Goal: Complete application form: Complete application form

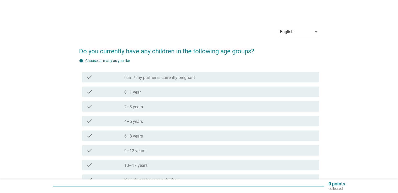
click at [177, 91] on div "check_box_outline_blank 0–1 year" at bounding box center [219, 92] width 190 height 6
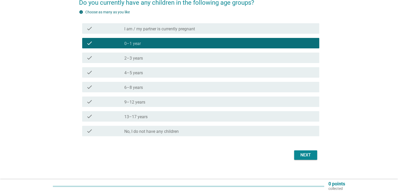
scroll to position [54, 0]
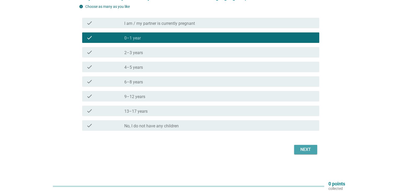
click at [299, 152] on div "Next" at bounding box center [305, 150] width 15 height 6
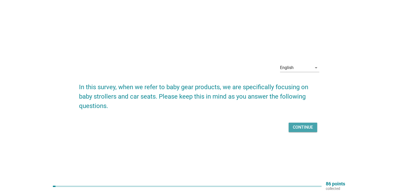
click at [297, 130] on div "Continue" at bounding box center [303, 127] width 20 height 6
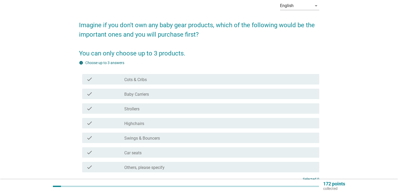
scroll to position [52, 0]
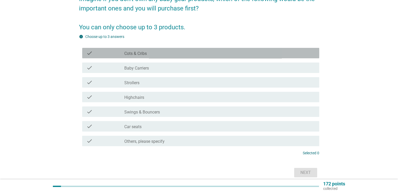
click at [114, 55] on div "check" at bounding box center [105, 53] width 38 height 6
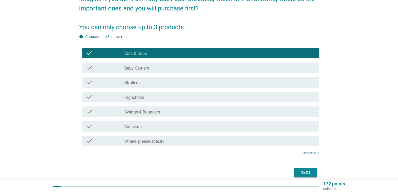
click at [113, 83] on div "check" at bounding box center [105, 82] width 38 height 6
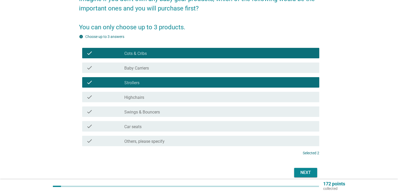
click at [114, 113] on div "check" at bounding box center [105, 112] width 38 height 6
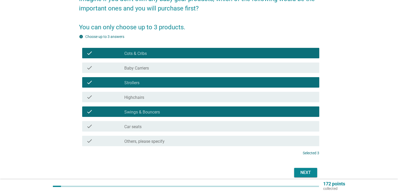
click at [304, 172] on div "Next" at bounding box center [305, 173] width 15 height 6
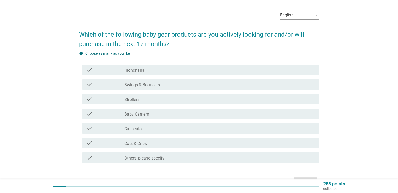
scroll to position [26, 0]
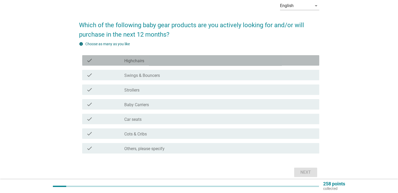
click at [135, 62] on label "Highchairs" at bounding box center [134, 60] width 20 height 5
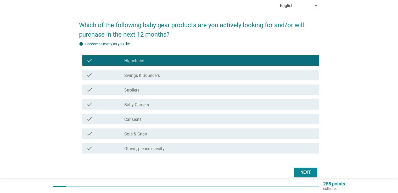
click at [141, 119] on label "Car seats" at bounding box center [132, 119] width 17 height 5
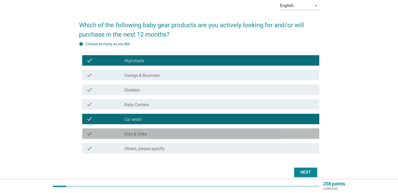
click at [140, 137] on label "Cots & Cribs" at bounding box center [135, 134] width 23 height 5
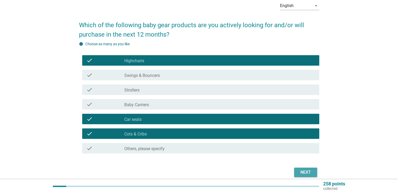
click at [307, 175] on div "Next" at bounding box center [305, 172] width 15 height 6
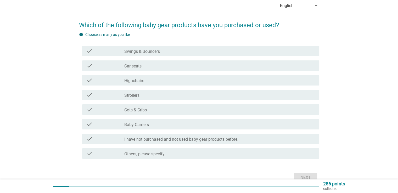
scroll to position [0, 0]
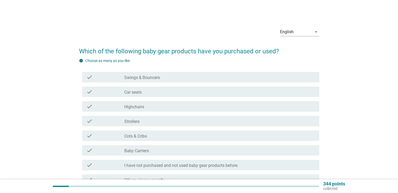
click at [119, 81] on div "check check_box_outline_blank Swings & Bouncers" at bounding box center [200, 77] width 237 height 10
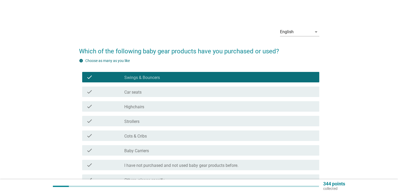
click at [122, 124] on div "check check_box_outline_blank Strollers" at bounding box center [200, 121] width 237 height 10
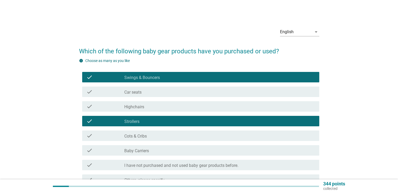
scroll to position [26, 0]
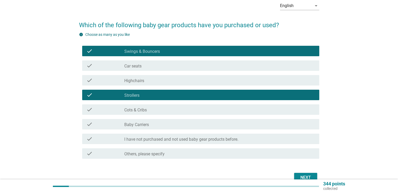
click at [127, 51] on label "Swings & Bouncers" at bounding box center [142, 51] width 36 height 5
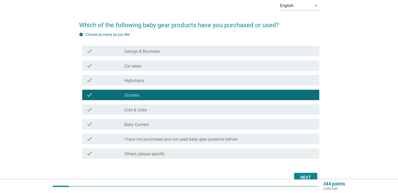
click at [299, 175] on div "Next" at bounding box center [305, 178] width 15 height 6
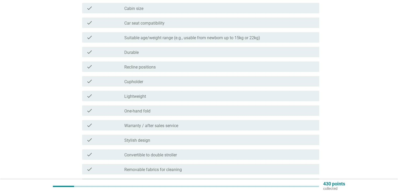
scroll to position [79, 0]
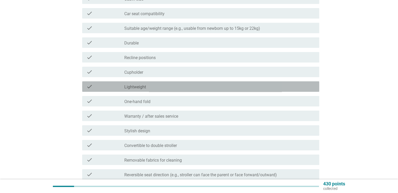
click at [133, 88] on label "Lightweight" at bounding box center [135, 87] width 22 height 5
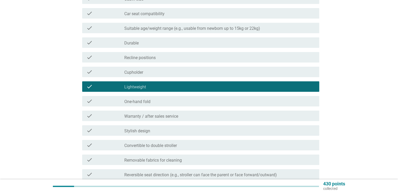
click at [129, 105] on div "check check_box_outline_blank One-hand fold" at bounding box center [200, 101] width 237 height 10
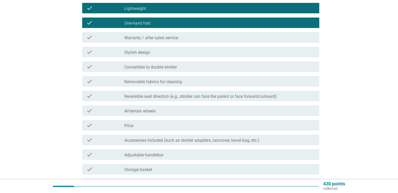
scroll to position [183, 0]
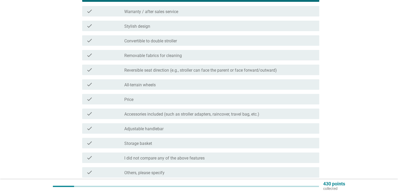
click at [115, 98] on div "check" at bounding box center [105, 99] width 38 height 6
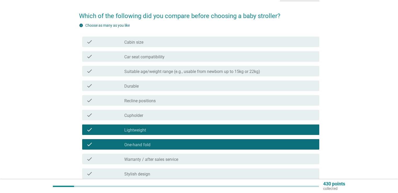
scroll to position [26, 0]
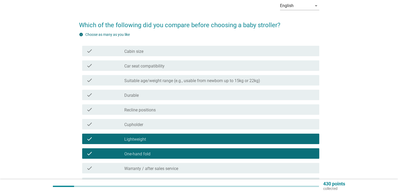
click at [117, 51] on div "check" at bounding box center [105, 51] width 38 height 6
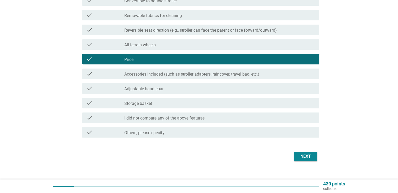
scroll to position [230, 0]
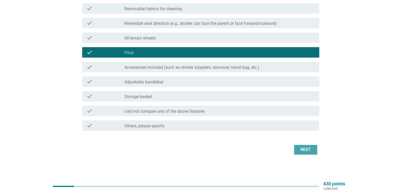
click at [307, 149] on div "Next" at bounding box center [305, 150] width 15 height 6
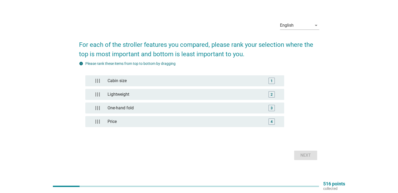
scroll to position [14, 0]
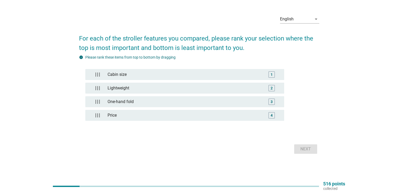
click at [134, 80] on div "Cabin size 1 Lightweight 2 One-hand fold 3 Price 4" at bounding box center [184, 97] width 199 height 57
click at [131, 100] on div "One-hand fold" at bounding box center [184, 102] width 158 height 10
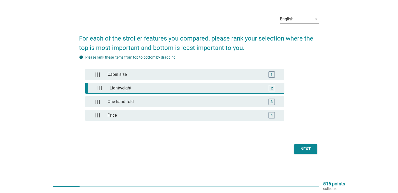
click at [155, 89] on div "Lightweight" at bounding box center [186, 88] width 156 height 10
click at [308, 148] on div "Next" at bounding box center [305, 149] width 15 height 6
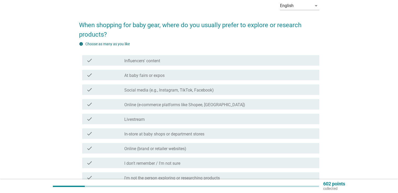
scroll to position [52, 0]
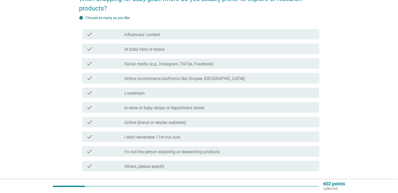
click at [110, 65] on div "check" at bounding box center [105, 63] width 38 height 6
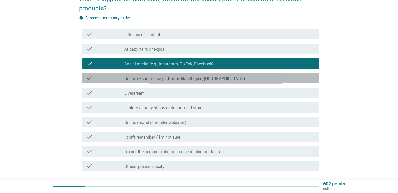
click at [107, 77] on div "check" at bounding box center [105, 78] width 38 height 6
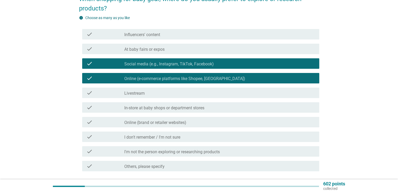
scroll to position [79, 0]
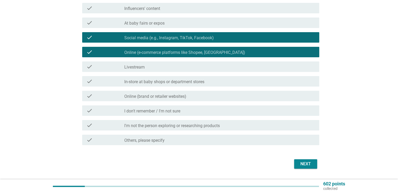
click at [110, 82] on div "check" at bounding box center [105, 81] width 38 height 6
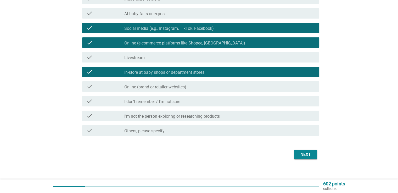
scroll to position [93, 0]
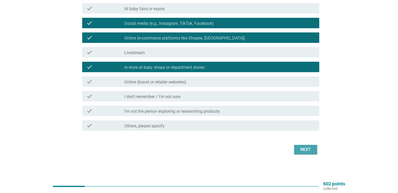
click at [305, 154] on button "Next" at bounding box center [305, 149] width 23 height 9
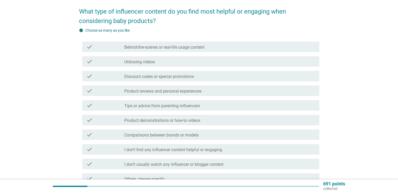
scroll to position [52, 0]
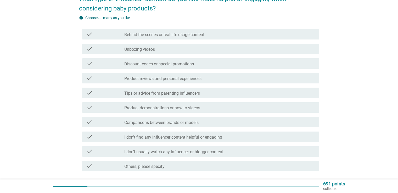
click at [125, 50] on label "Unboxing videos" at bounding box center [139, 49] width 31 height 5
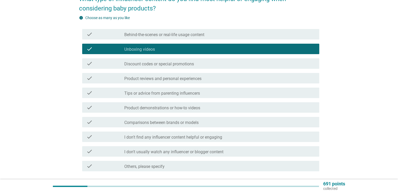
click at [126, 64] on label "Discount codes or special promotions" at bounding box center [159, 63] width 70 height 5
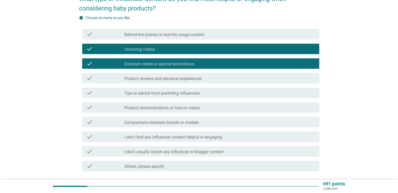
click at [106, 78] on div "check" at bounding box center [105, 78] width 38 height 6
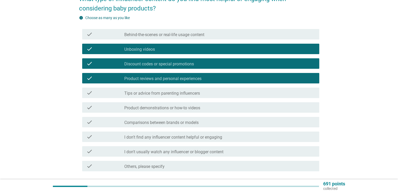
click at [104, 109] on div "check" at bounding box center [105, 107] width 38 height 6
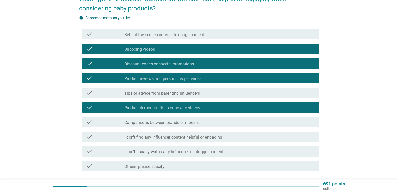
click at [109, 125] on div "check check_box_outline_blank Comparisons between brands or models" at bounding box center [200, 122] width 237 height 10
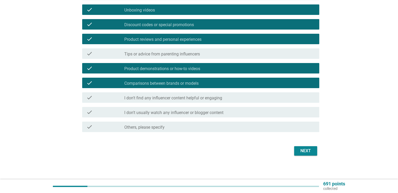
scroll to position [93, 0]
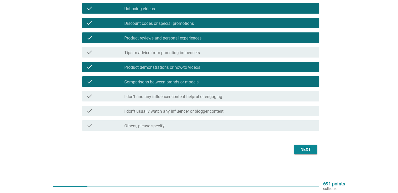
click at [298, 150] on div "Next" at bounding box center [305, 150] width 15 height 6
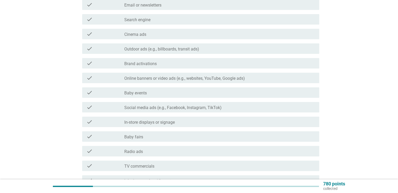
scroll to position [105, 0]
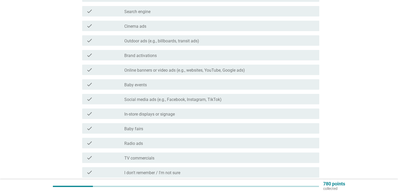
click at [102, 98] on div "check" at bounding box center [105, 99] width 38 height 6
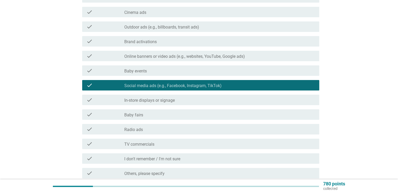
scroll to position [131, 0]
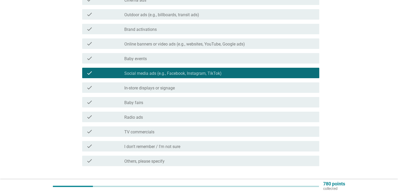
click at [102, 87] on div "check" at bounding box center [105, 88] width 38 height 6
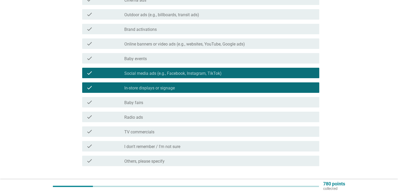
click at [102, 102] on div "check" at bounding box center [105, 102] width 38 height 6
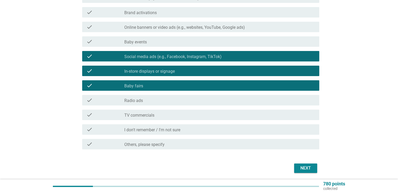
scroll to position [157, 0]
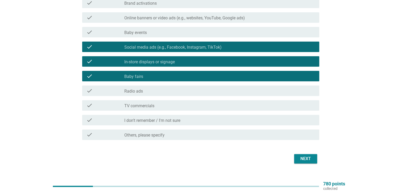
click at [308, 158] on div "Next" at bounding box center [305, 159] width 15 height 6
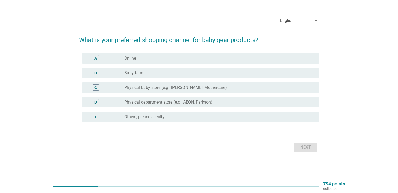
scroll to position [0, 0]
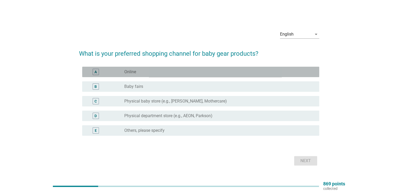
click at [134, 75] on div "A radio_button_unchecked Online" at bounding box center [200, 72] width 237 height 10
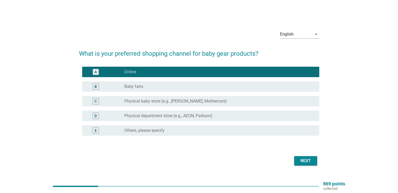
click at [134, 85] on label "Baby fairs" at bounding box center [133, 86] width 19 height 5
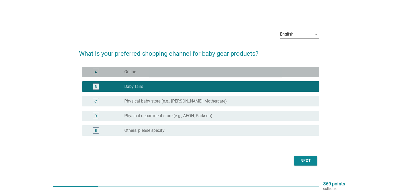
click at [139, 73] on div "radio_button_unchecked Online" at bounding box center [217, 71] width 186 height 5
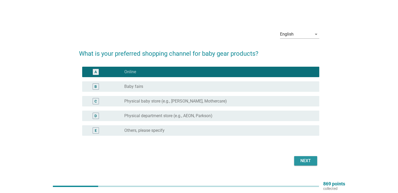
click at [311, 161] on div "Next" at bounding box center [305, 161] width 15 height 6
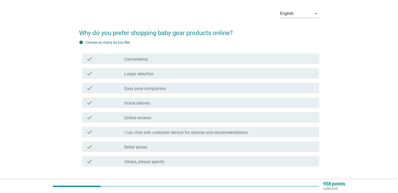
scroll to position [26, 0]
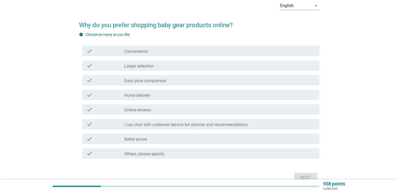
click at [109, 81] on div "check" at bounding box center [105, 80] width 38 height 6
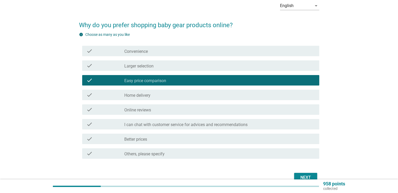
click at [109, 93] on div "check" at bounding box center [105, 95] width 38 height 6
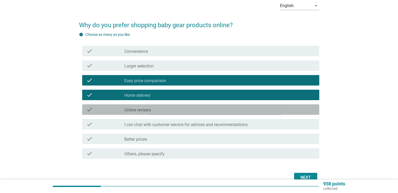
click at [104, 109] on div "check" at bounding box center [105, 109] width 38 height 6
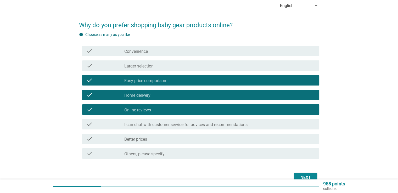
click at [110, 138] on div "check" at bounding box center [105, 139] width 38 height 6
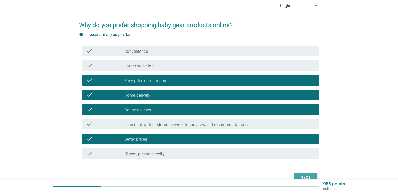
click at [307, 178] on div "Next" at bounding box center [305, 178] width 15 height 6
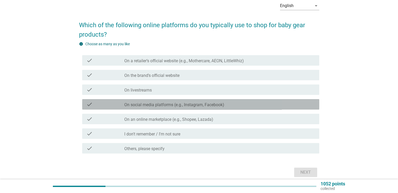
click at [113, 105] on div "check" at bounding box center [105, 104] width 38 height 6
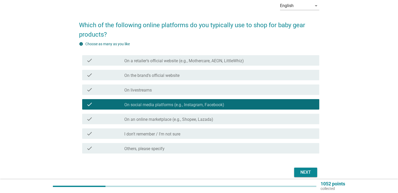
click at [112, 115] on div "check check_box_outline_blank On an online marketplace (e.g., Shopee, Lazada)" at bounding box center [200, 119] width 237 height 10
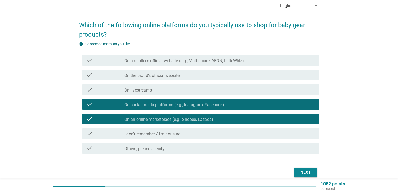
click at [259, 62] on div "check_box_outline_blank On a retailer’s official website (e.g., [PERSON_NAME], …" at bounding box center [219, 60] width 190 height 6
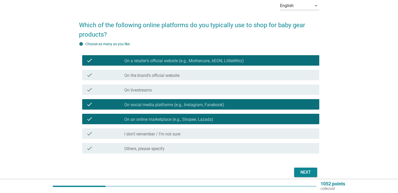
click at [309, 170] on div "Next" at bounding box center [305, 172] width 15 height 6
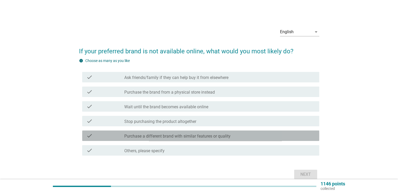
click at [155, 136] on label "Purchase a different brand with similar features or quality" at bounding box center [177, 136] width 106 height 5
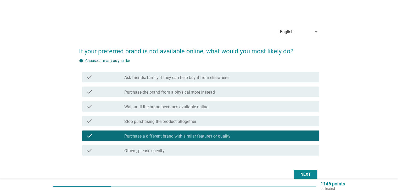
click at [305, 174] on div "Next" at bounding box center [305, 174] width 15 height 6
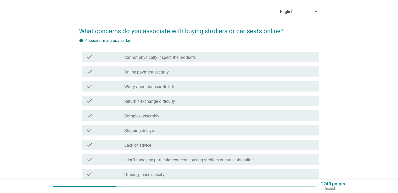
scroll to position [26, 0]
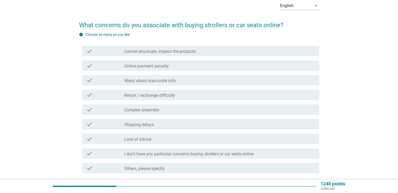
click at [103, 51] on div "check" at bounding box center [105, 51] width 38 height 6
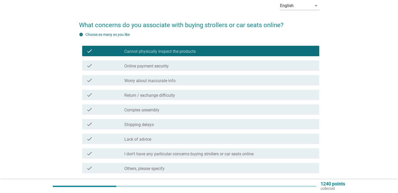
click at [103, 80] on div "check" at bounding box center [105, 80] width 38 height 6
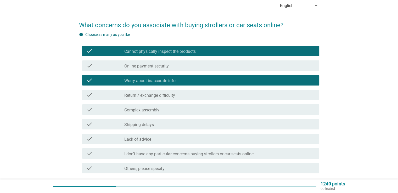
click at [105, 109] on div "check" at bounding box center [105, 109] width 38 height 6
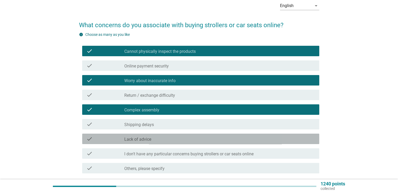
click at [108, 139] on div "check" at bounding box center [105, 139] width 38 height 6
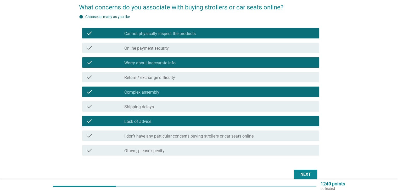
scroll to position [69, 0]
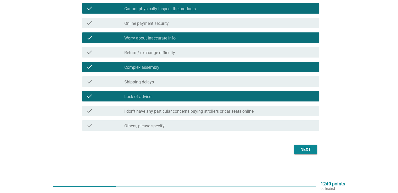
click at [301, 150] on div "Next" at bounding box center [305, 150] width 15 height 6
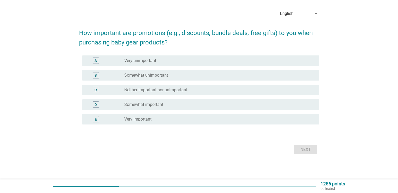
scroll to position [0, 0]
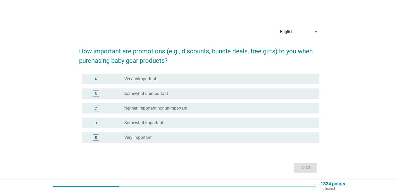
click at [124, 137] on div "E" at bounding box center [105, 137] width 38 height 6
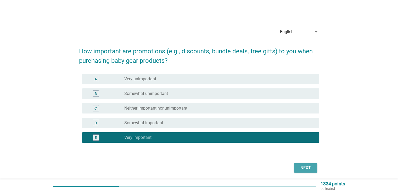
click at [302, 169] on div "Next" at bounding box center [305, 168] width 15 height 6
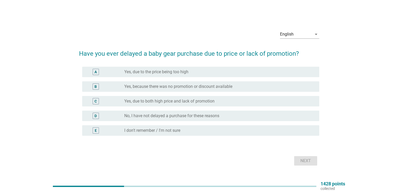
click at [121, 101] on div "C" at bounding box center [105, 101] width 38 height 6
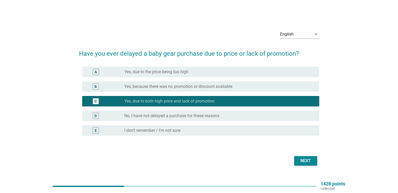
click at [313, 160] on div "Next" at bounding box center [305, 161] width 15 height 6
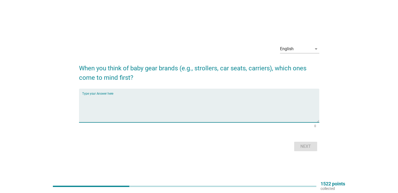
click at [96, 102] on textarea "Type your Answer here" at bounding box center [200, 108] width 237 height 27
type textarea "Car seats"
click at [304, 147] on div "Next" at bounding box center [305, 146] width 15 height 6
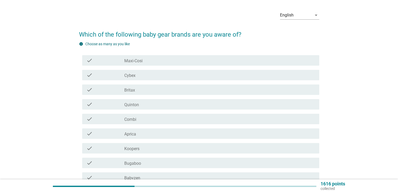
scroll to position [26, 0]
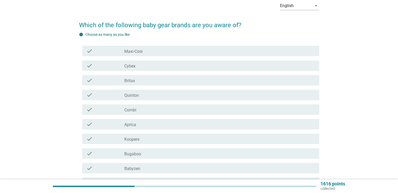
click at [174, 138] on div "check_box_outline_blank Koopers" at bounding box center [219, 139] width 190 height 6
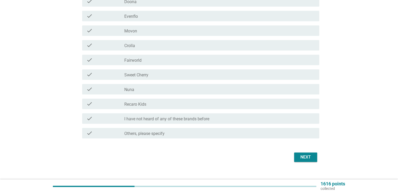
scroll to position [274, 0]
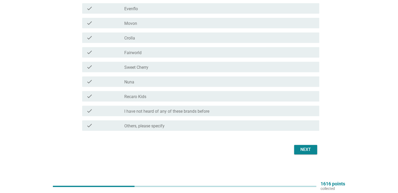
click at [313, 149] on button "Next" at bounding box center [305, 149] width 23 height 9
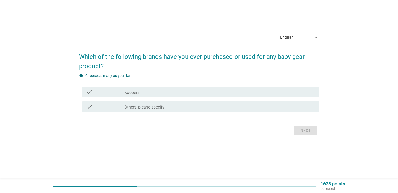
scroll to position [0, 0]
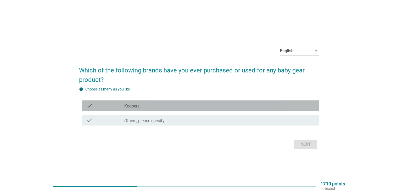
click at [171, 110] on div "check check_box_outline_blank Koopers" at bounding box center [200, 105] width 237 height 10
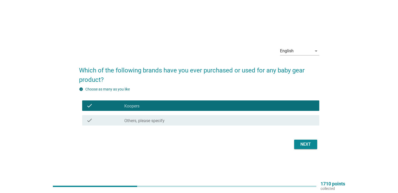
click at [305, 145] on div "Next" at bounding box center [305, 144] width 15 height 6
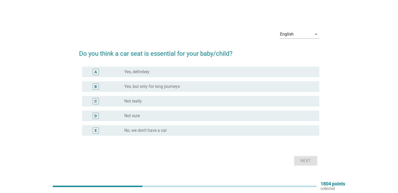
click at [144, 87] on label "Yes, but only for long journeys" at bounding box center [151, 86] width 55 height 5
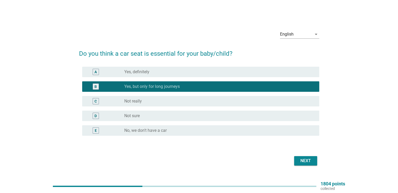
click at [305, 164] on div "Next" at bounding box center [305, 161] width 15 height 6
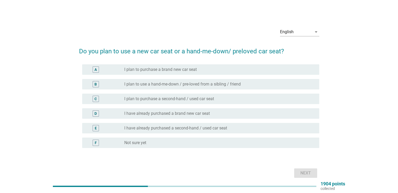
click at [168, 114] on label "I have already purchased a brand new car seat" at bounding box center [167, 113] width 86 height 5
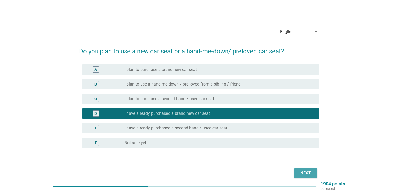
click at [302, 173] on div "Next" at bounding box center [305, 173] width 15 height 6
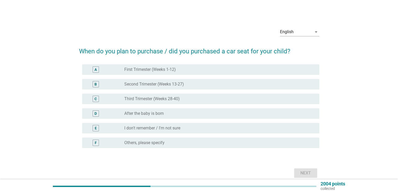
click at [165, 112] on div "radio_button_unchecked After the baby is born" at bounding box center [217, 113] width 186 height 5
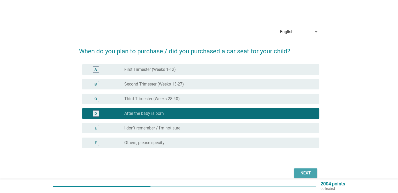
click at [309, 172] on div "Next" at bounding box center [305, 173] width 15 height 6
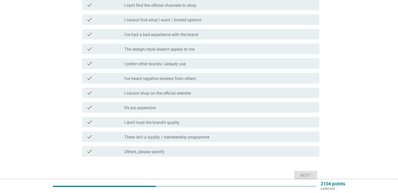
scroll to position [105, 0]
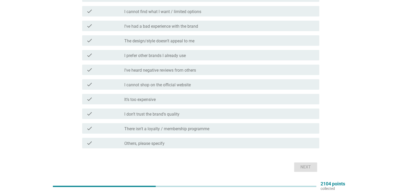
click at [143, 65] on div "check check_box_outline_blank I’ve heard negative reviews from others" at bounding box center [200, 70] width 237 height 10
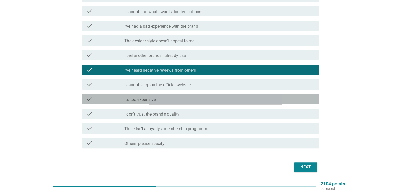
click at [120, 96] on div "check" at bounding box center [105, 99] width 38 height 6
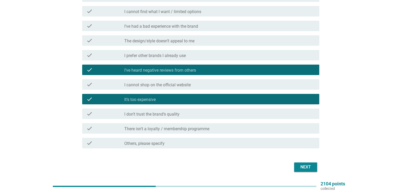
click at [308, 164] on div "Next" at bounding box center [305, 167] width 15 height 6
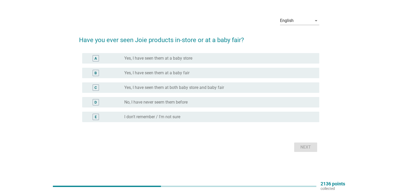
scroll to position [0, 0]
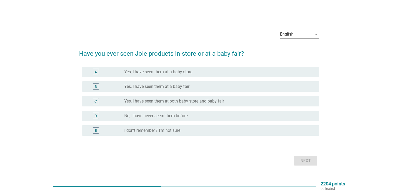
click at [133, 88] on label "Yes, I have seen them at a baby fair" at bounding box center [156, 86] width 65 height 5
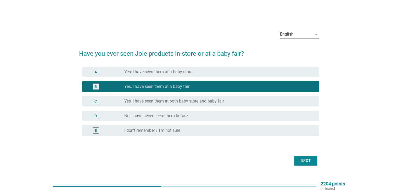
click at [300, 159] on div "Next" at bounding box center [305, 161] width 15 height 6
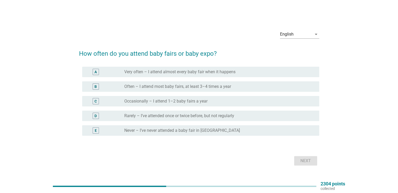
click at [136, 103] on label "Occasionally – I attend 1–2 baby fairs a year" at bounding box center [165, 101] width 83 height 5
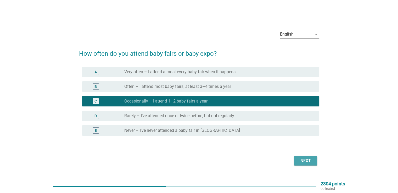
click at [302, 165] on button "Next" at bounding box center [305, 160] width 23 height 9
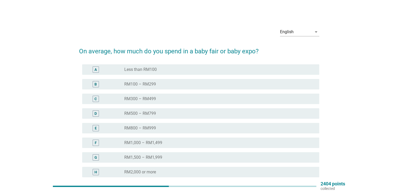
click at [145, 84] on label "RM100 – RM299" at bounding box center [140, 84] width 32 height 5
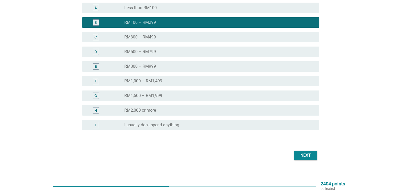
scroll to position [68, 0]
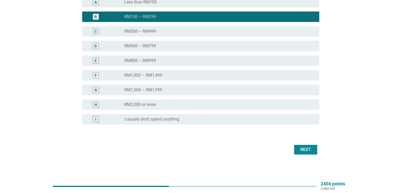
click at [303, 150] on div "Next" at bounding box center [305, 150] width 15 height 6
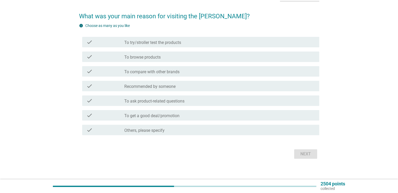
scroll to position [40, 0]
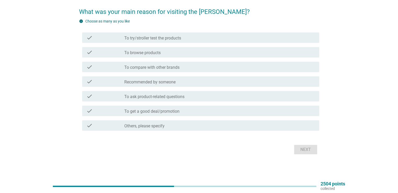
click at [140, 98] on label "To ask product-related questions" at bounding box center [154, 96] width 60 height 5
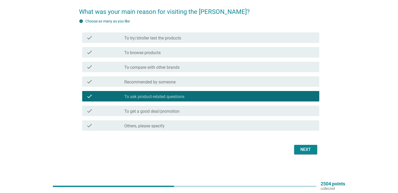
click at [296, 150] on button "Next" at bounding box center [305, 149] width 23 height 9
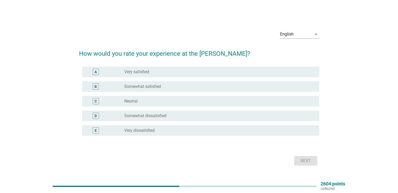
click at [154, 100] on div "radio_button_unchecked Neutral" at bounding box center [217, 101] width 186 height 5
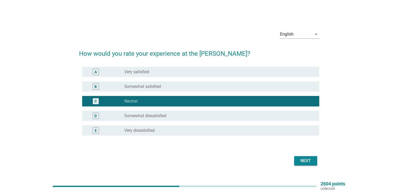
click at [304, 162] on div "Next" at bounding box center [305, 161] width 15 height 6
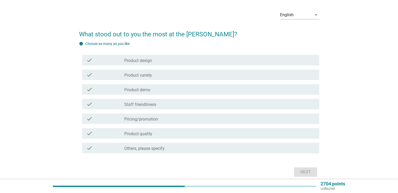
scroll to position [26, 0]
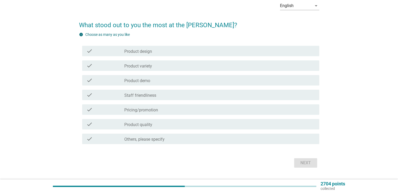
click at [149, 126] on label "Product quality" at bounding box center [138, 124] width 28 height 5
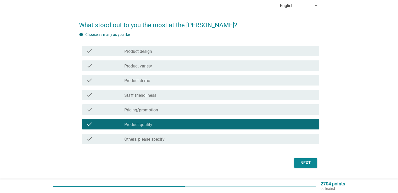
click at [148, 112] on label "Pricing/promotion" at bounding box center [141, 110] width 34 height 5
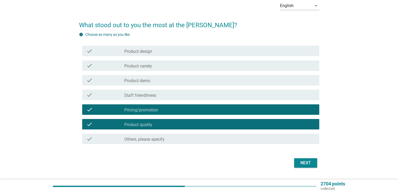
click at [158, 51] on div "check_box_outline_blank Product design" at bounding box center [219, 51] width 190 height 6
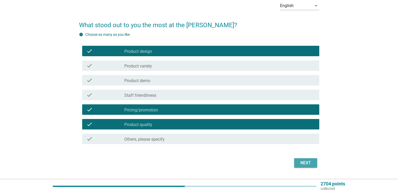
click at [305, 163] on div "Next" at bounding box center [305, 163] width 15 height 6
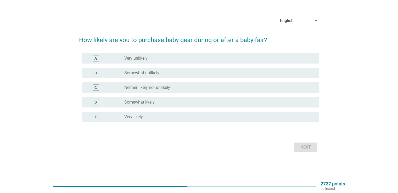
scroll to position [0, 0]
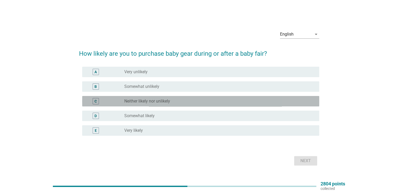
click at [168, 101] on label "Neither likely nor unlikely" at bounding box center [147, 101] width 46 height 5
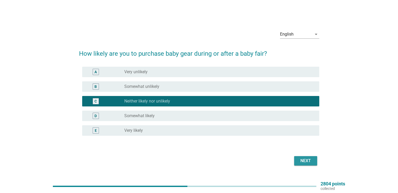
click at [305, 160] on div "Next" at bounding box center [305, 161] width 15 height 6
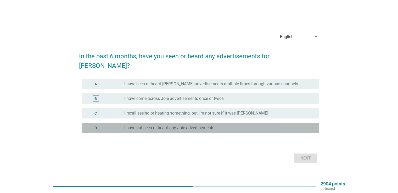
click at [217, 126] on div "radio_button_unchecked I have not seen or heard any Joie advertisements" at bounding box center [219, 128] width 190 height 6
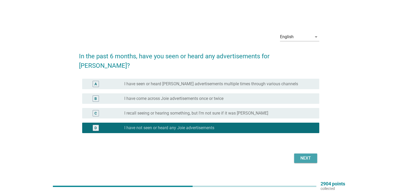
click at [301, 155] on div "Next" at bounding box center [305, 158] width 15 height 6
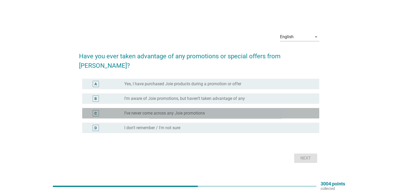
click at [208, 111] on div "radio_button_unchecked I’ve never come across any Joie promotions" at bounding box center [217, 113] width 186 height 5
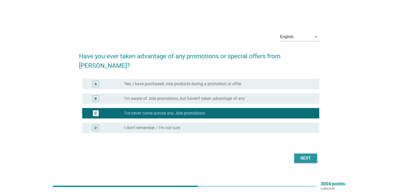
click at [305, 155] on div "Next" at bounding box center [305, 158] width 15 height 6
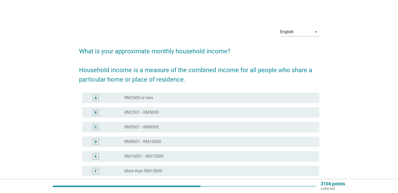
click at [144, 98] on label "RM2500 or less" at bounding box center [138, 97] width 29 height 5
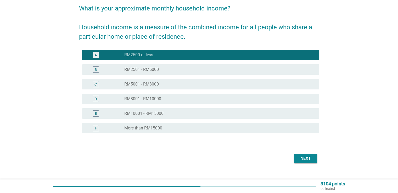
scroll to position [52, 0]
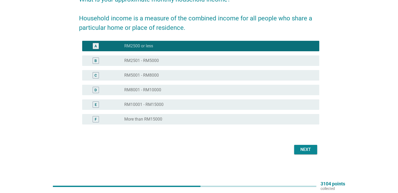
click at [310, 149] on div "Next" at bounding box center [305, 150] width 15 height 6
